Goal: Navigation & Orientation: Find specific page/section

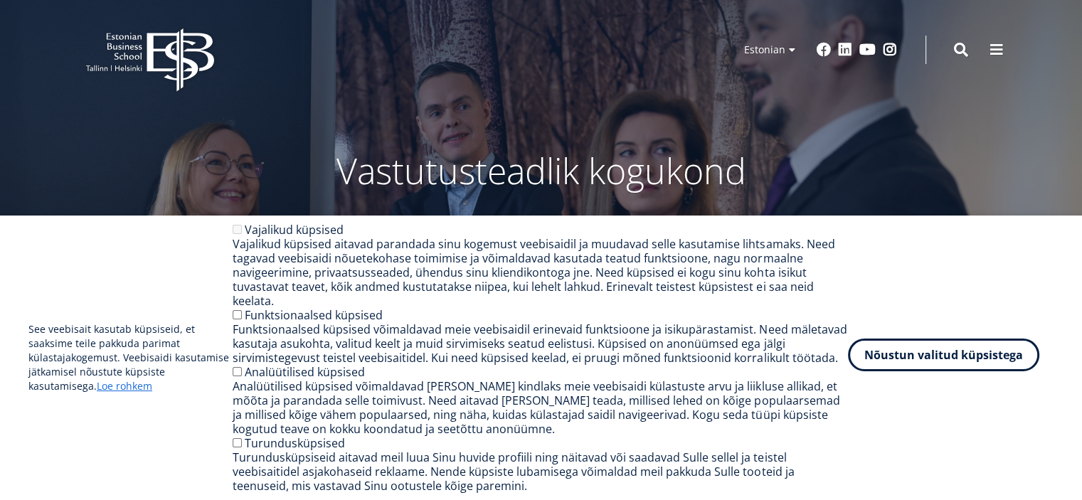
click at [892, 370] on button "Nõustun valitud küpsistega" at bounding box center [943, 355] width 191 height 33
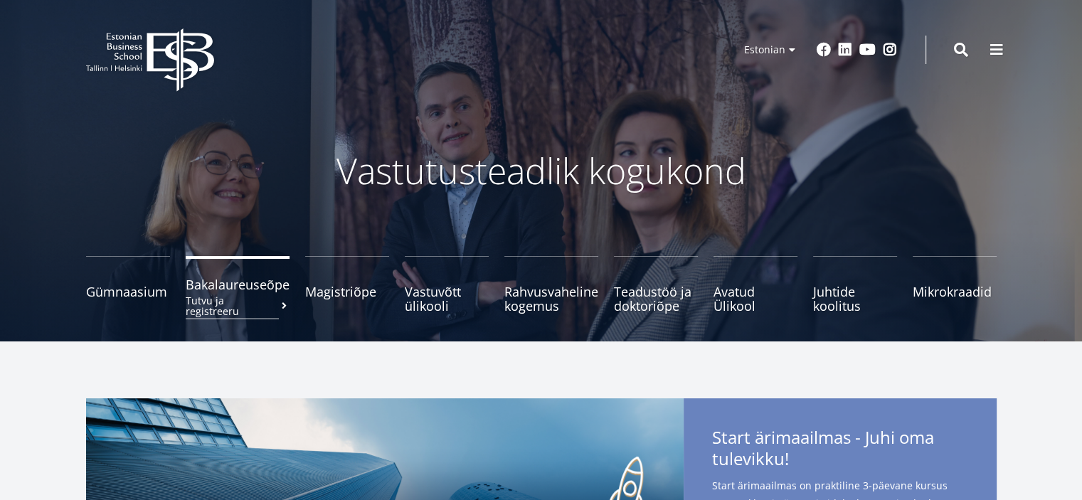
click at [243, 300] on small "Tutvu ja registreeru" at bounding box center [238, 305] width 104 height 21
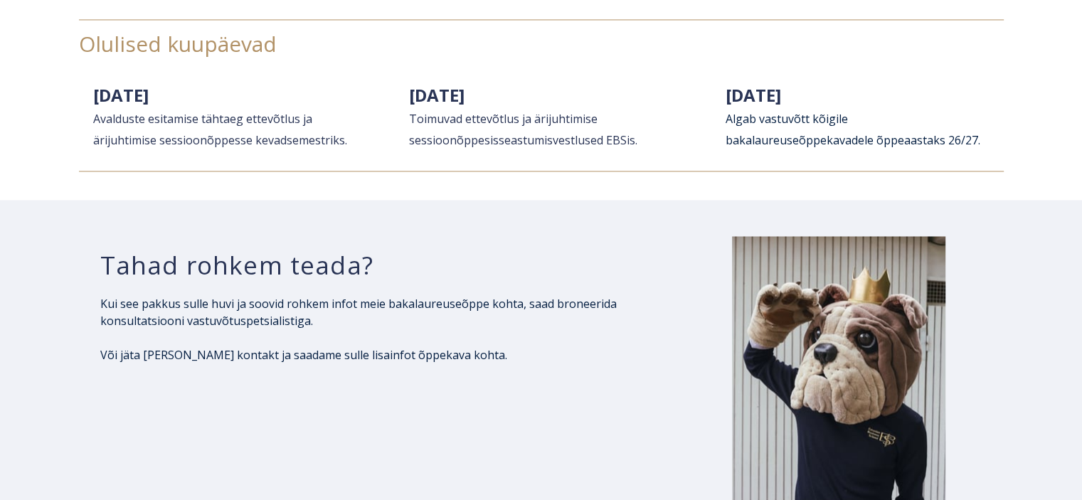
scroll to position [2276, 0]
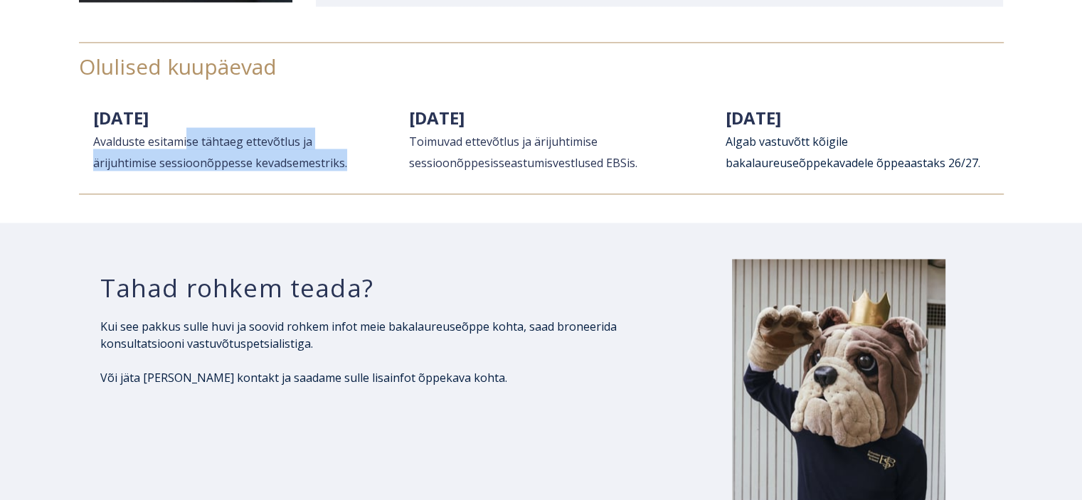
drag, startPoint x: 188, startPoint y: 147, endPoint x: 373, endPoint y: 190, distance: 189.8
click at [376, 184] on div "12. jaanuar 2026 Avalduste esitamise tähtaeg ettevõtlus ja ärijuhtimise sessioo…" at bounding box center [541, 147] width 925 height 94
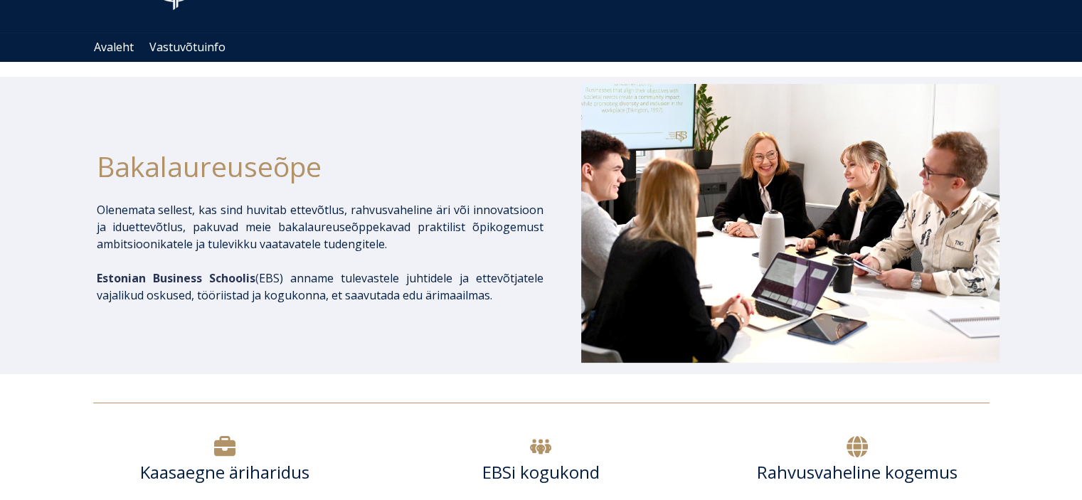
scroll to position [0, 0]
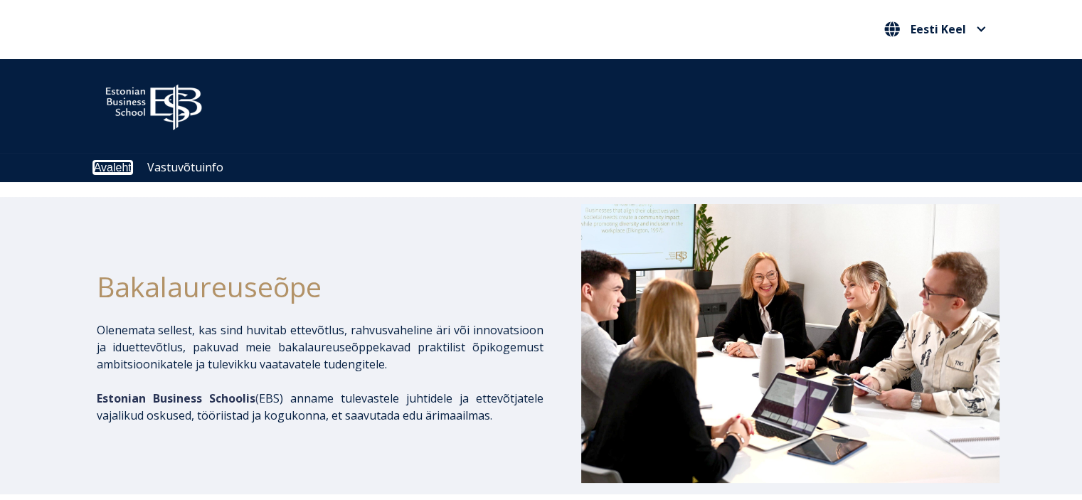
click at [122, 169] on link "Avaleht" at bounding box center [113, 167] width 38 height 12
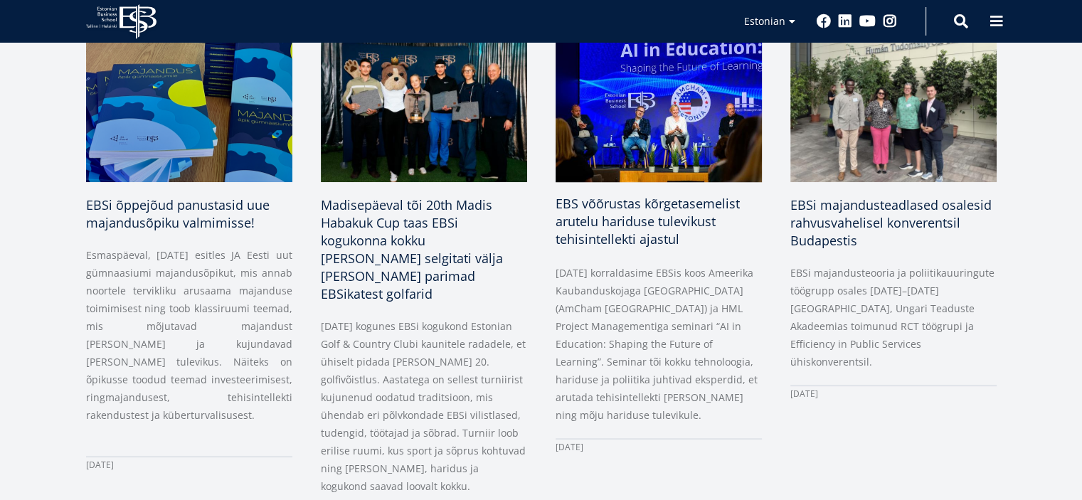
scroll to position [711, 0]
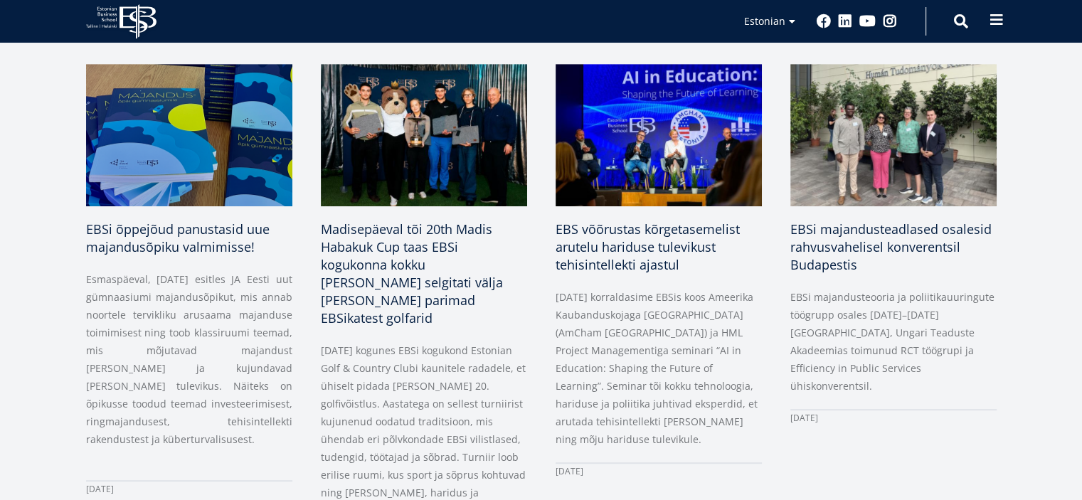
click at [999, 26] on span at bounding box center [996, 20] width 14 height 14
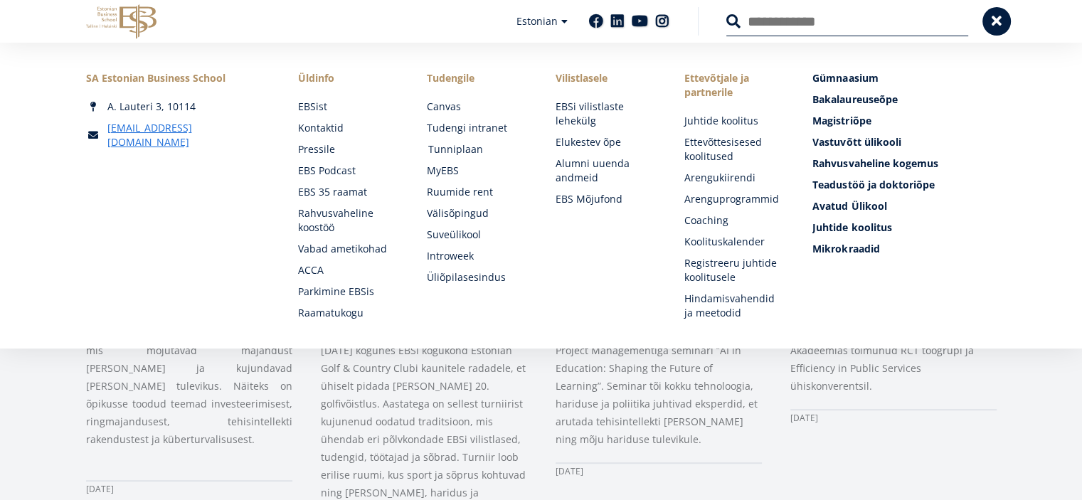
click at [457, 150] on link "Tunniplaan" at bounding box center [478, 149] width 100 height 14
